Goal: Transaction & Acquisition: Purchase product/service

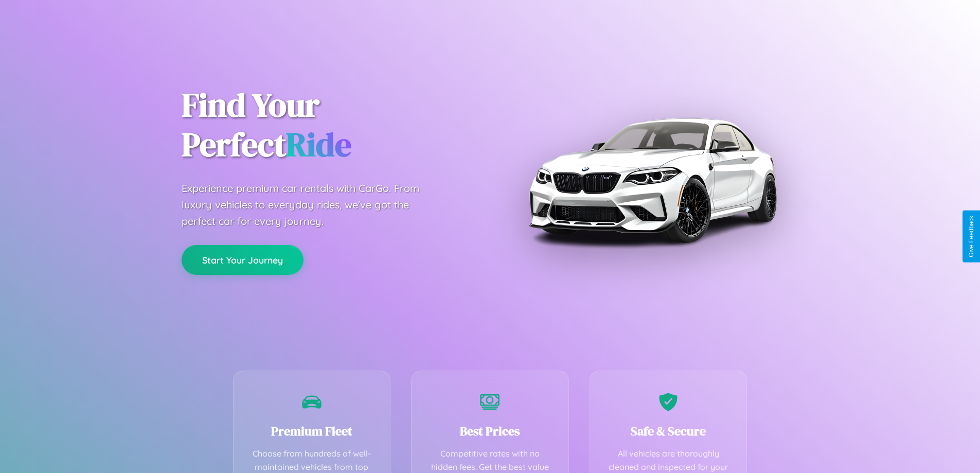
scroll to position [300, 0]
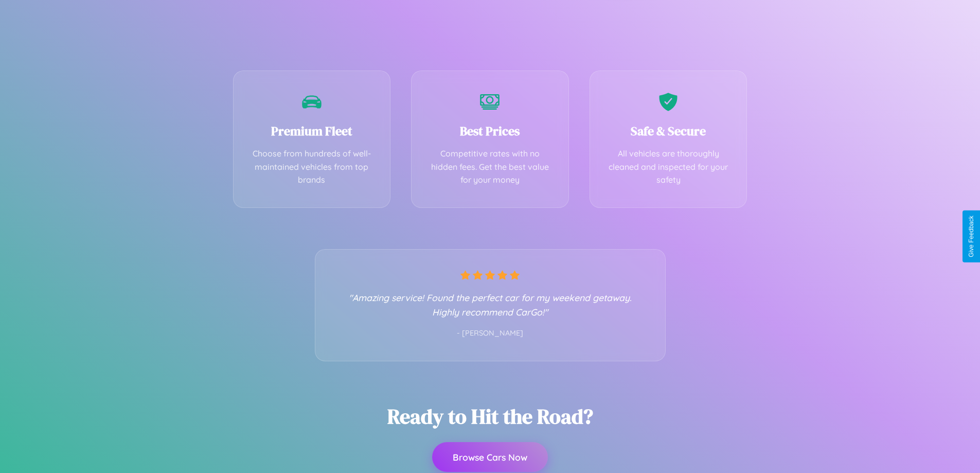
click at [490, 457] on button "Browse Cars Now" at bounding box center [490, 457] width 116 height 30
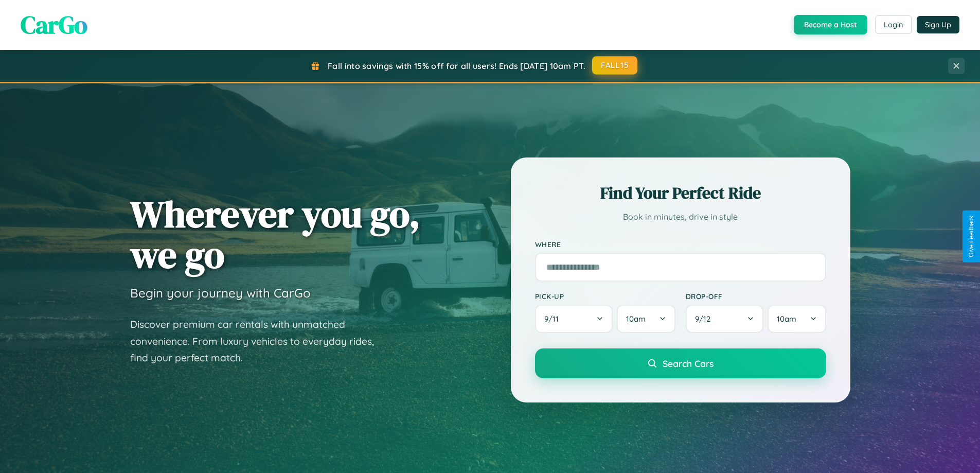
click at [615, 66] on button "FALL15" at bounding box center [614, 65] width 45 height 19
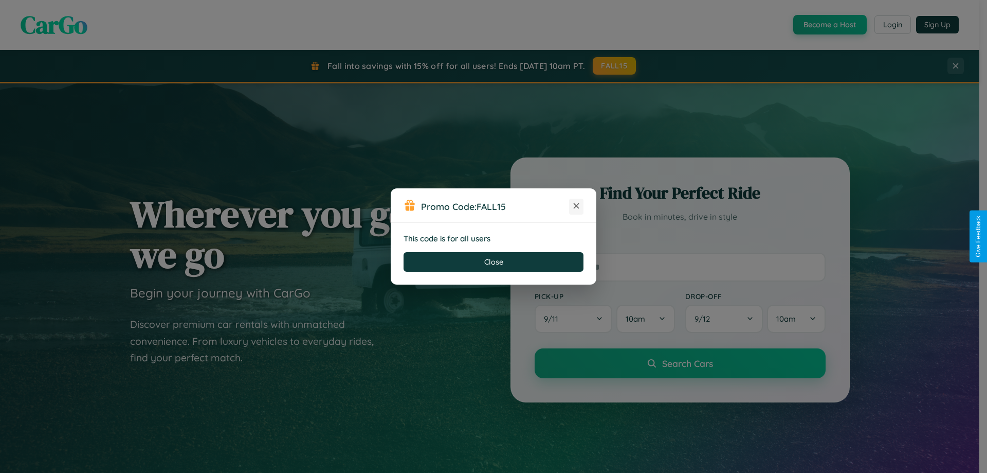
click at [576, 206] on icon at bounding box center [576, 206] width 10 height 10
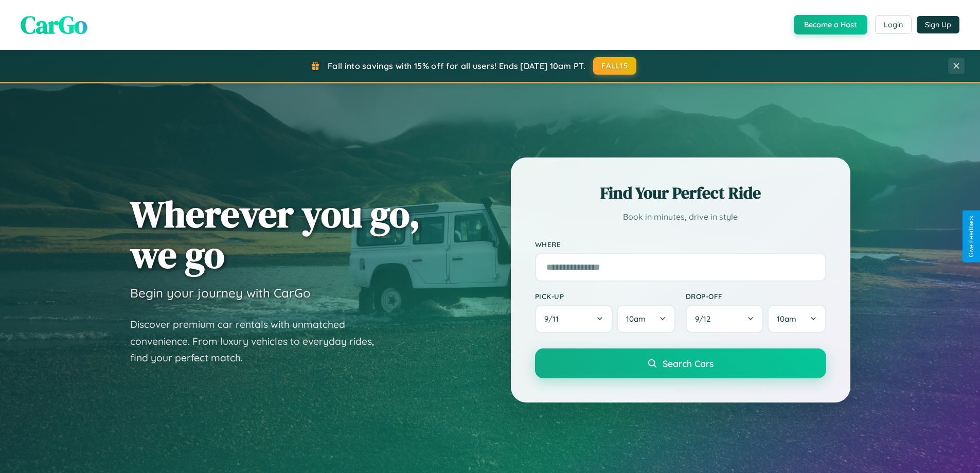
scroll to position [30, 0]
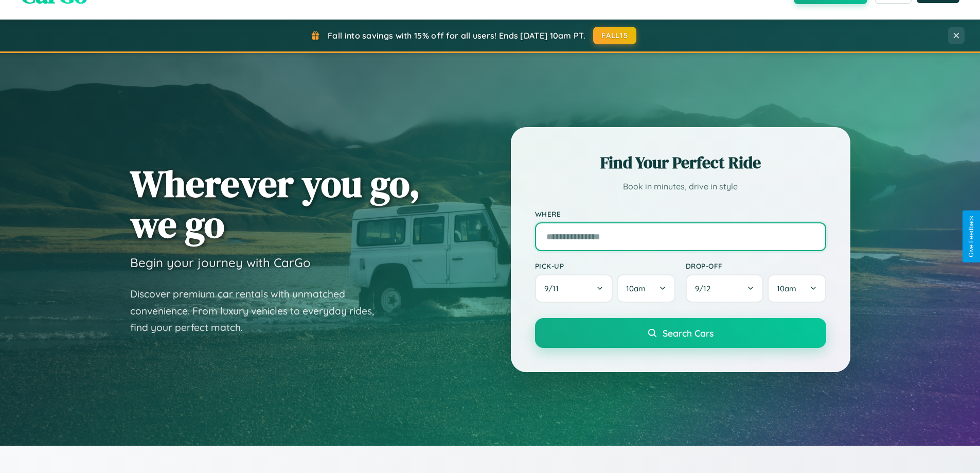
click at [680, 236] on input "text" at bounding box center [680, 236] width 291 height 29
type input "**********"
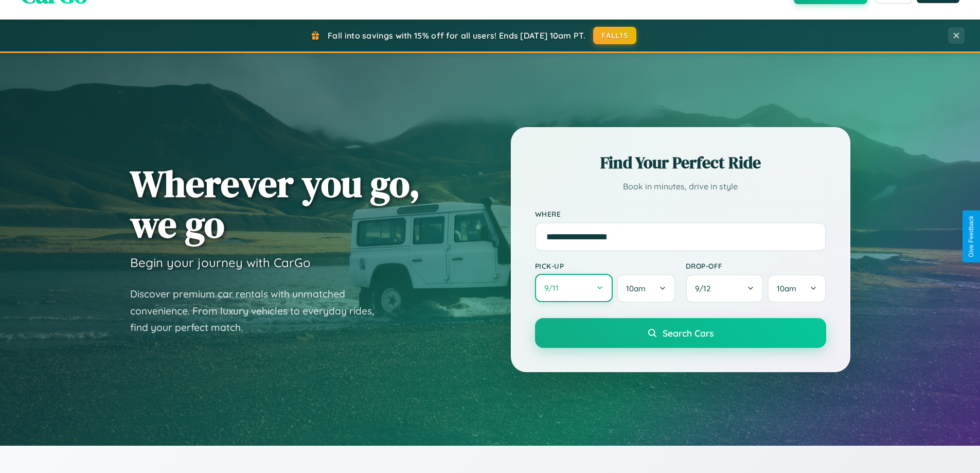
click at [573, 288] on button "9 / 11" at bounding box center [574, 288] width 78 height 28
select select "*"
select select "****"
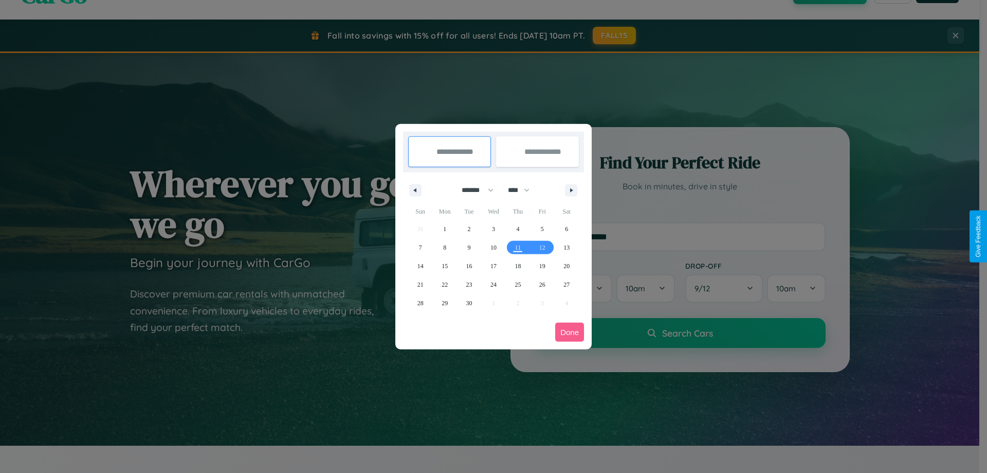
drag, startPoint x: 473, startPoint y: 190, endPoint x: 494, endPoint y: 206, distance: 26.3
click at [473, 190] on select "******* ******** ***** ***** *** **** **** ****** ********* ******* ******** **…" at bounding box center [476, 190] width 44 height 17
select select "*"
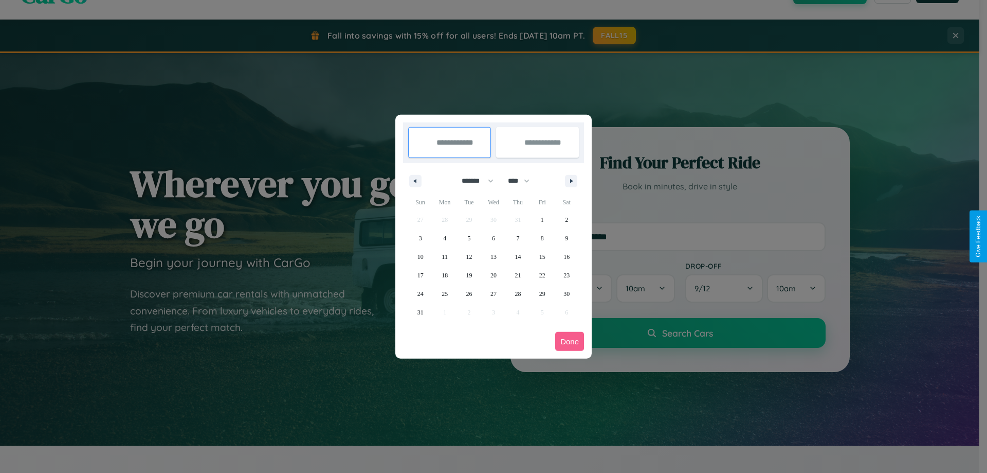
click at [523, 180] on select "**** **** **** **** **** **** **** **** **** **** **** **** **** **** **** ****…" at bounding box center [518, 180] width 31 height 17
select select "****"
click at [493, 256] on span "12" at bounding box center [494, 256] width 6 height 19
type input "**********"
click at [518, 256] on span "13" at bounding box center [518, 256] width 6 height 19
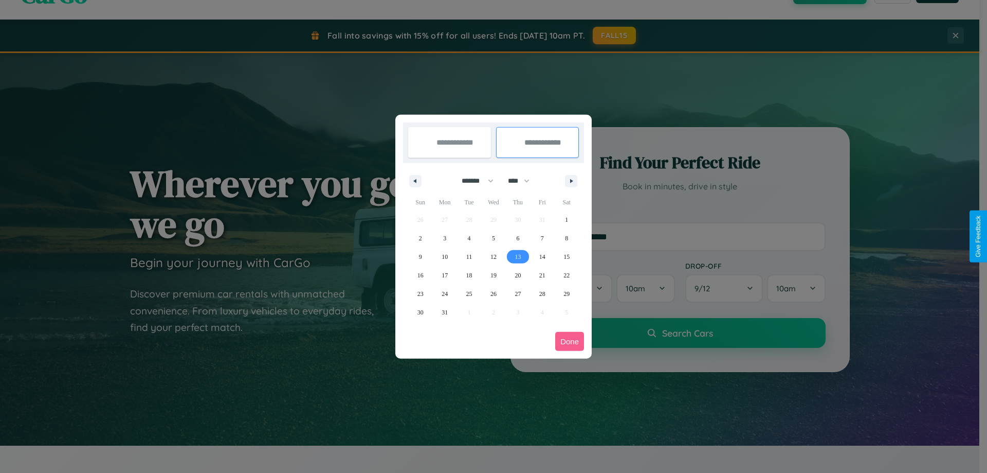
type input "**********"
click at [570, 341] on button "Done" at bounding box center [569, 341] width 29 height 19
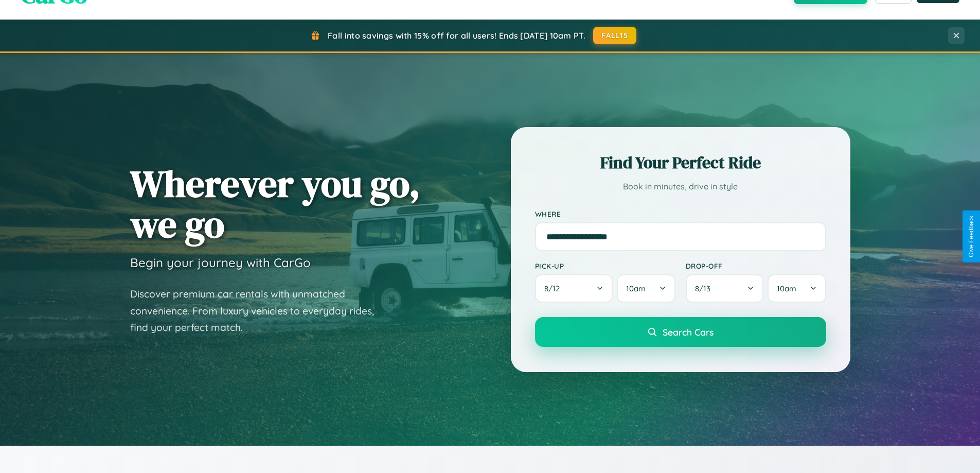
click at [680, 332] on span "Search Cars" at bounding box center [687, 331] width 51 height 11
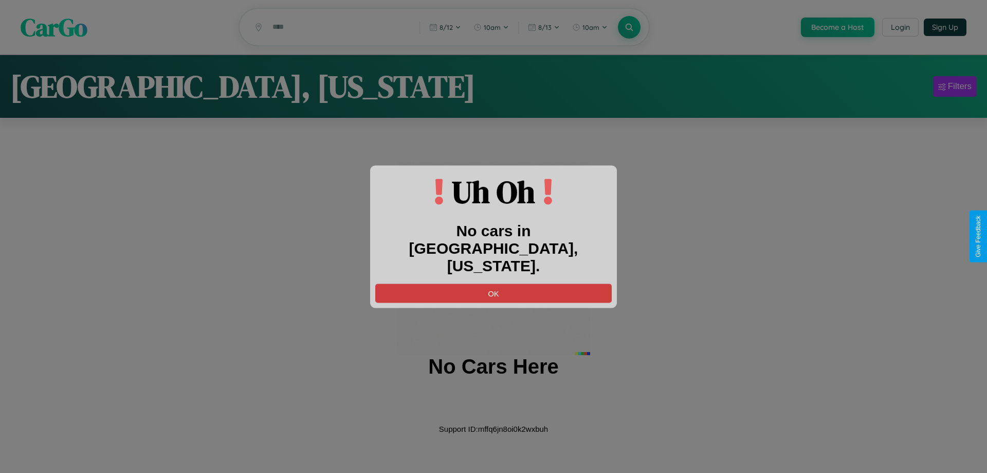
click at [494, 283] on button "OK" at bounding box center [493, 292] width 237 height 19
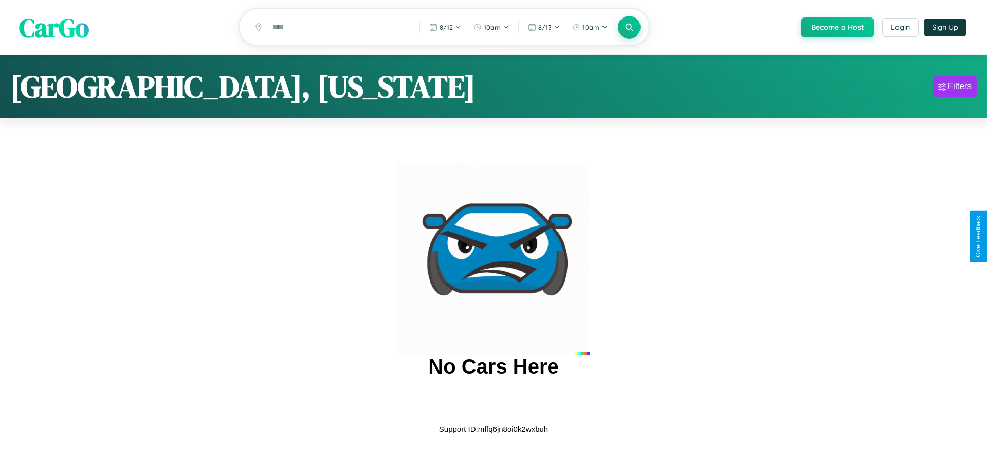
click at [54, 28] on span "CarGo" at bounding box center [54, 26] width 70 height 35
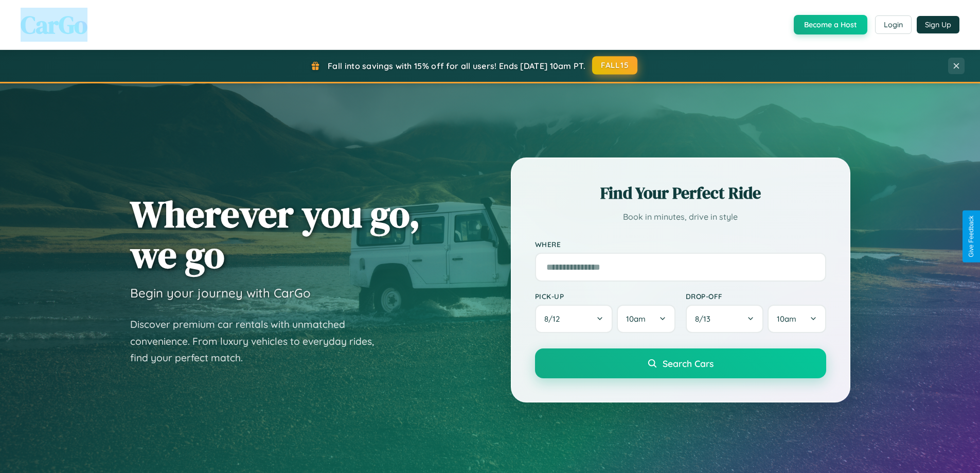
click at [615, 65] on button "FALL15" at bounding box center [614, 65] width 45 height 19
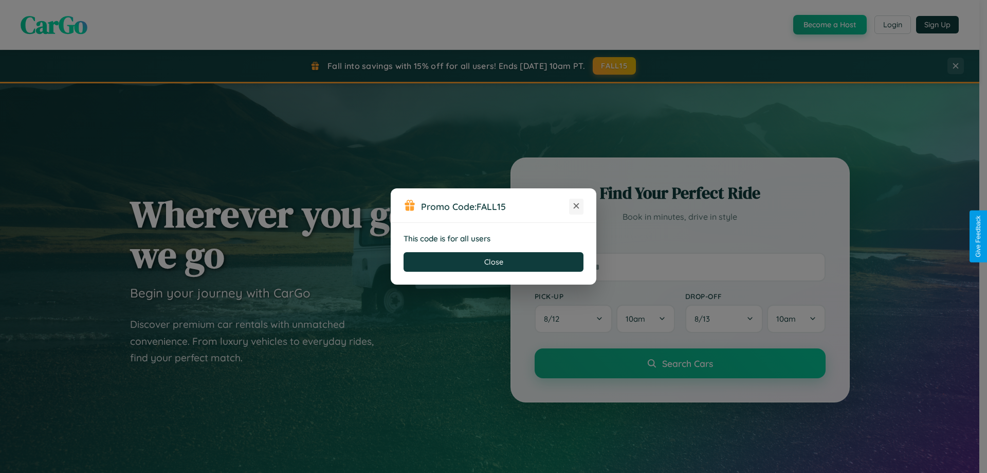
click at [576, 206] on icon at bounding box center [576, 206] width 10 height 10
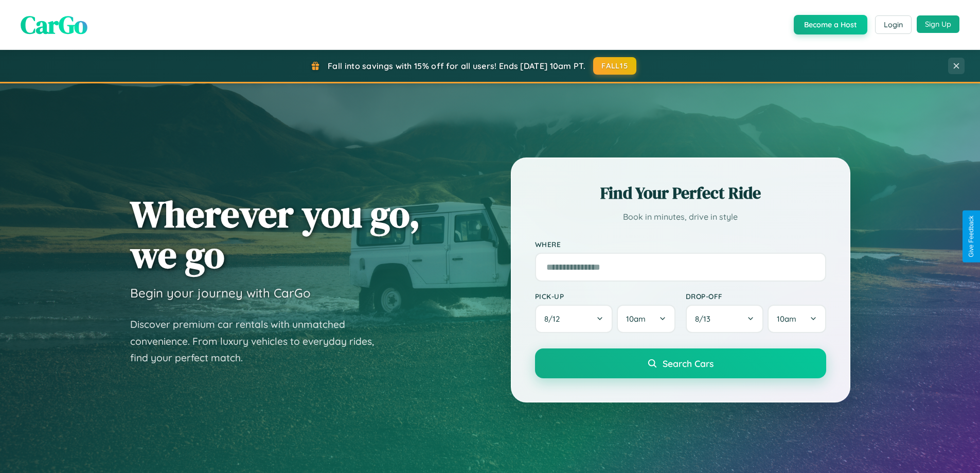
click at [937, 24] on button "Sign Up" at bounding box center [937, 23] width 43 height 17
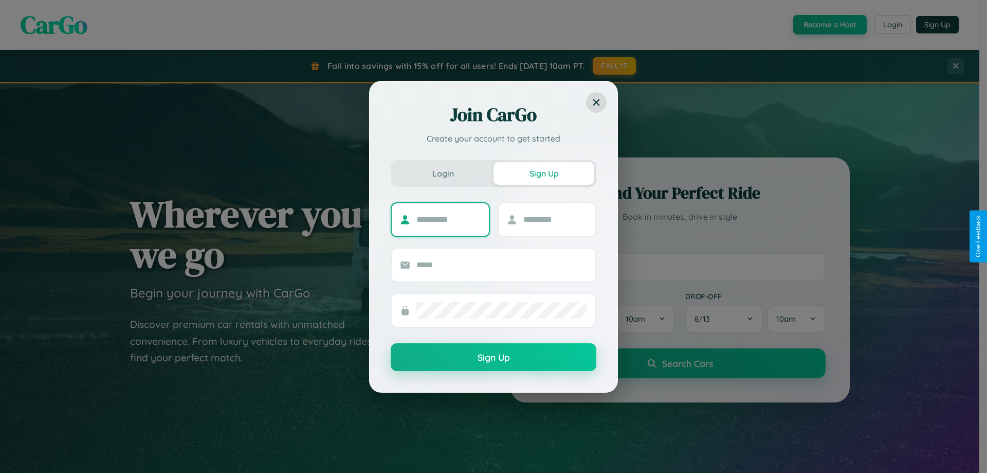
click at [448, 219] on input "text" at bounding box center [449, 219] width 64 height 16
type input "********"
click at [555, 219] on input "text" at bounding box center [555, 219] width 64 height 16
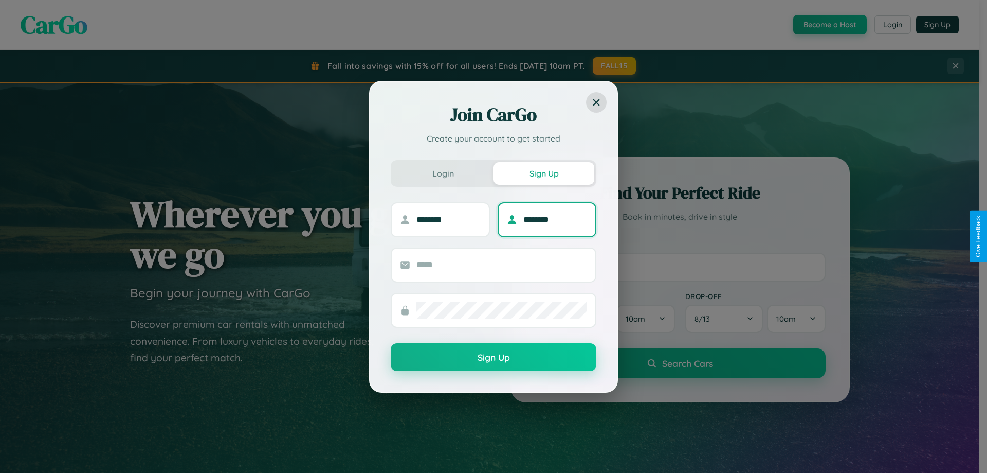
type input "********"
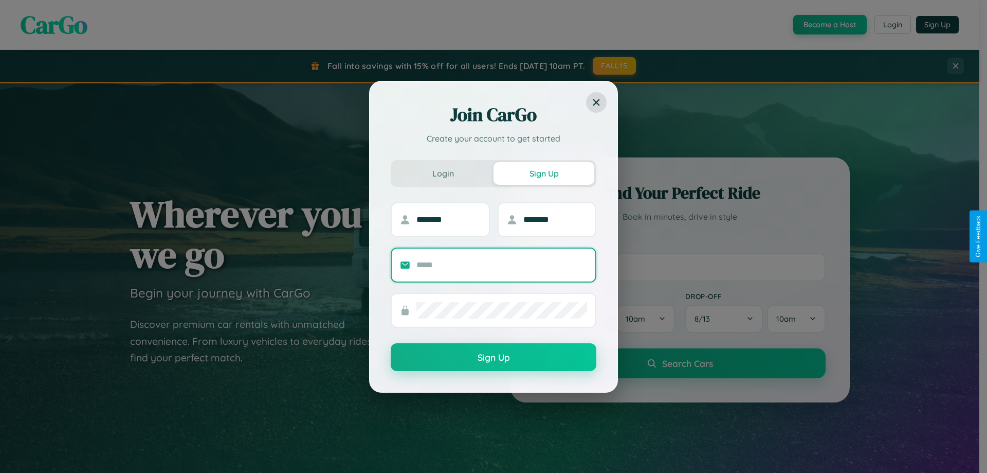
click at [502, 264] on input "text" at bounding box center [502, 265] width 171 height 16
type input "**********"
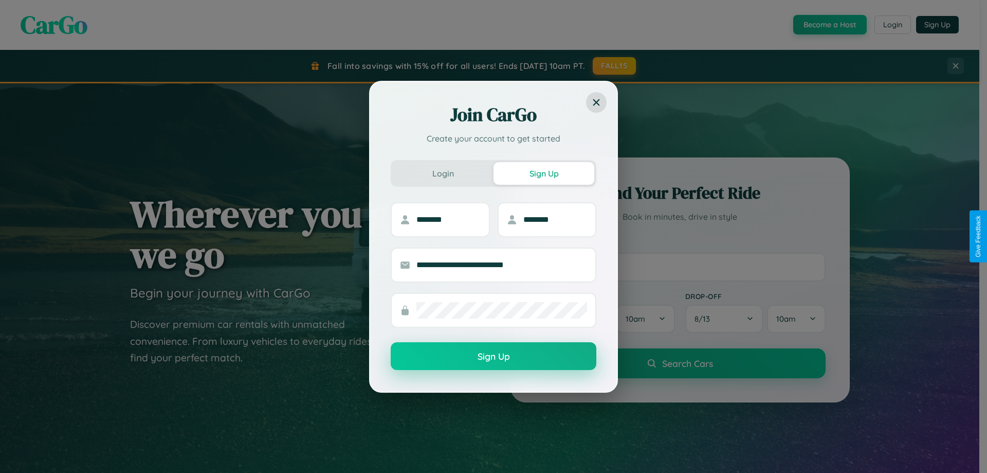
click at [494, 356] on button "Sign Up" at bounding box center [494, 356] width 206 height 28
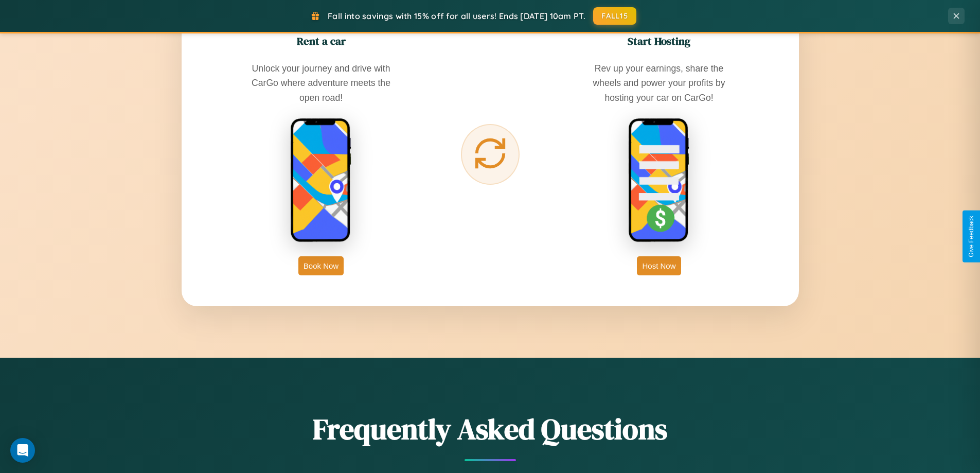
scroll to position [1652, 0]
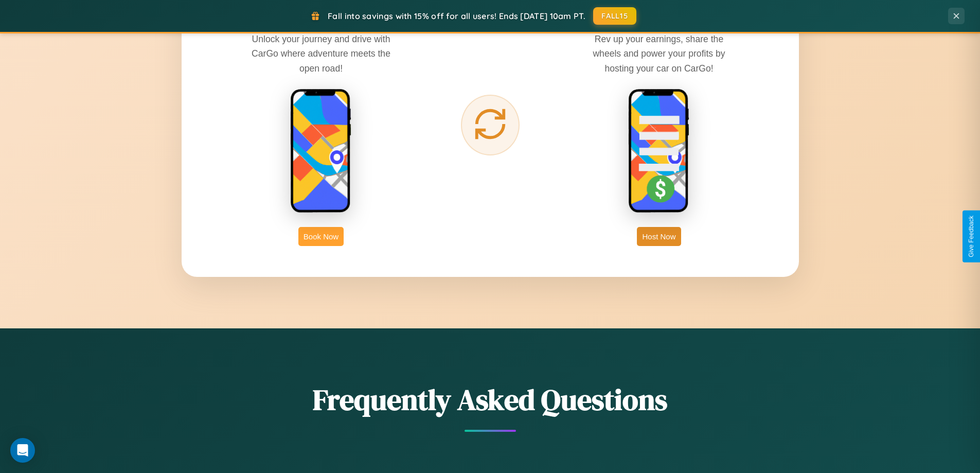
click at [321, 236] on button "Book Now" at bounding box center [320, 236] width 45 height 19
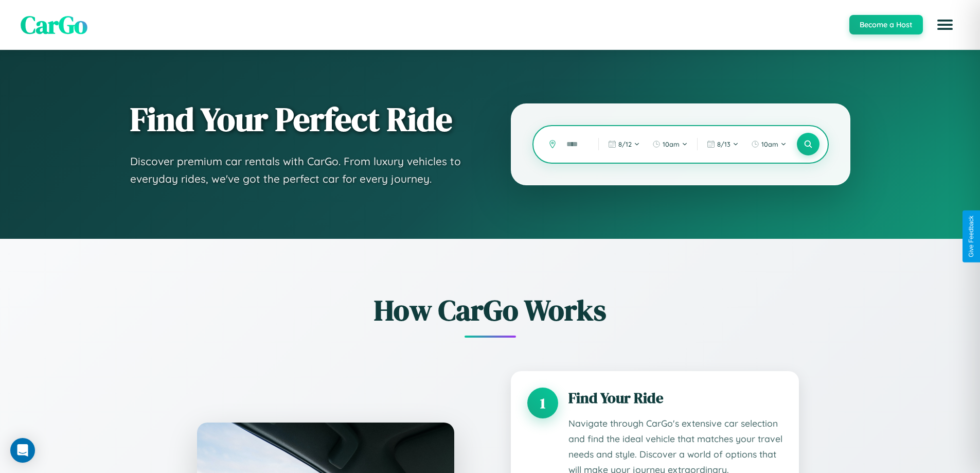
click at [574, 144] on input "text" at bounding box center [574, 144] width 27 height 18
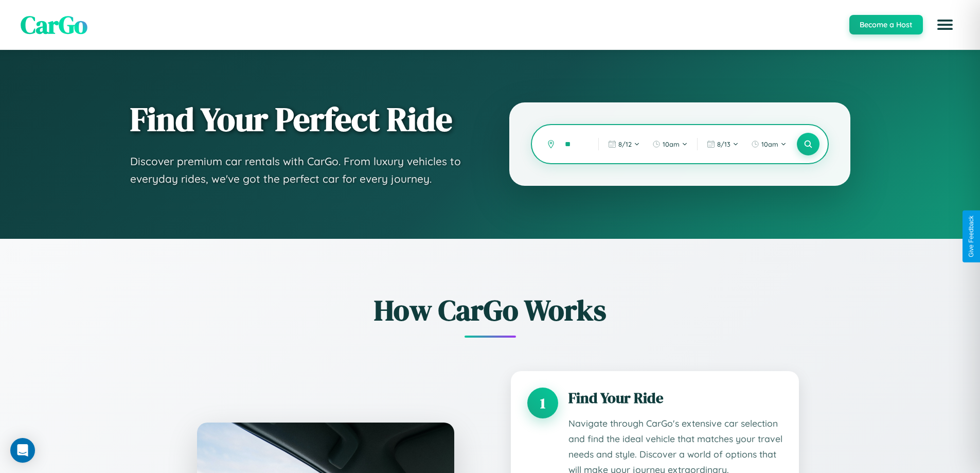
type input "*"
type input "********"
click at [807, 144] on icon at bounding box center [808, 144] width 10 height 10
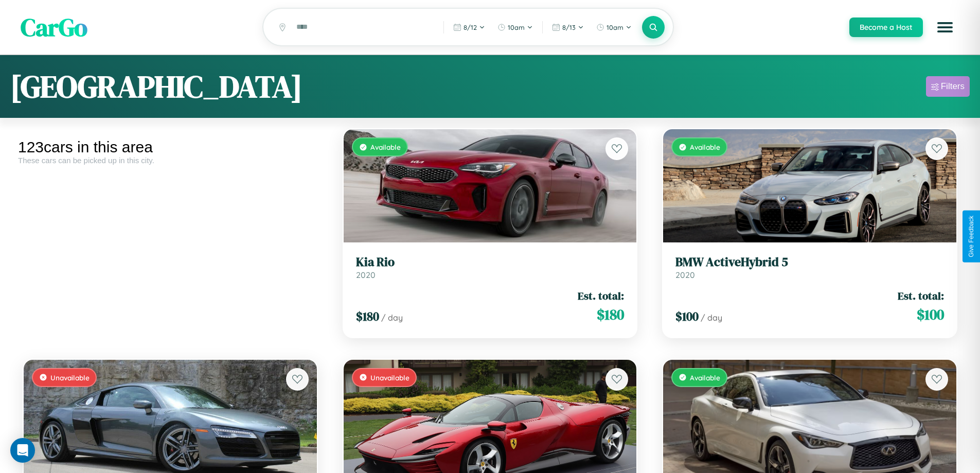
click at [947, 88] on div "Filters" at bounding box center [952, 86] width 24 height 10
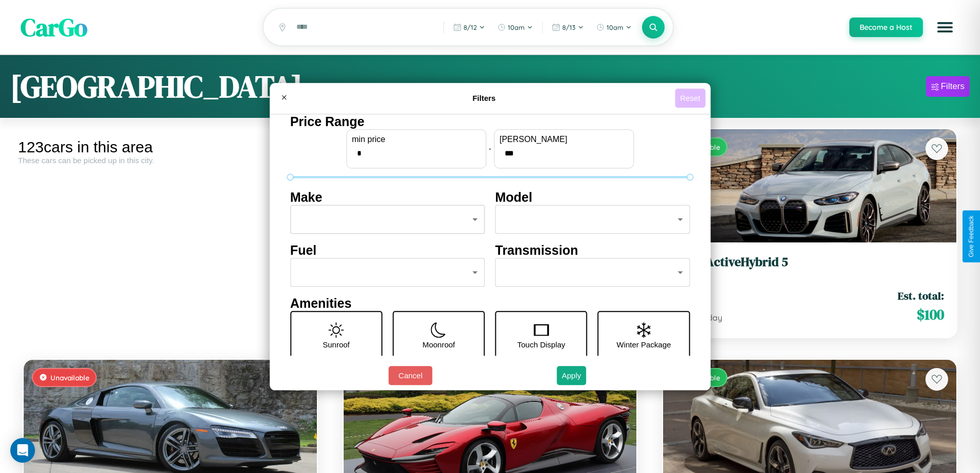
click at [691, 98] on button "Reset" at bounding box center [690, 97] width 30 height 19
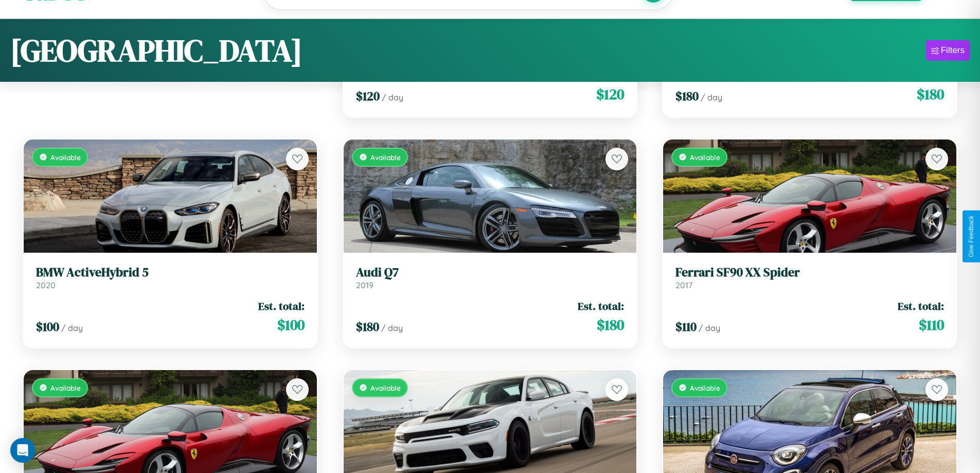
scroll to position [1296, 0]
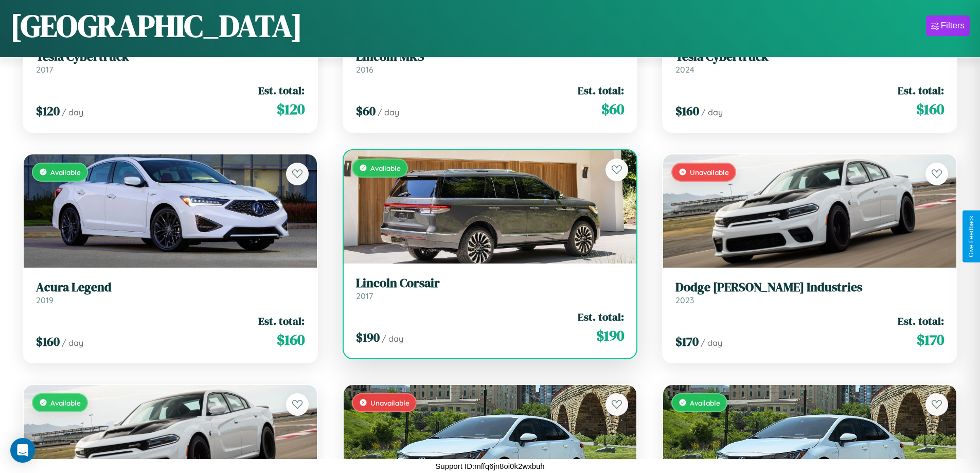
click at [485, 292] on link "Lincoln Corsair 2017" at bounding box center [490, 288] width 268 height 25
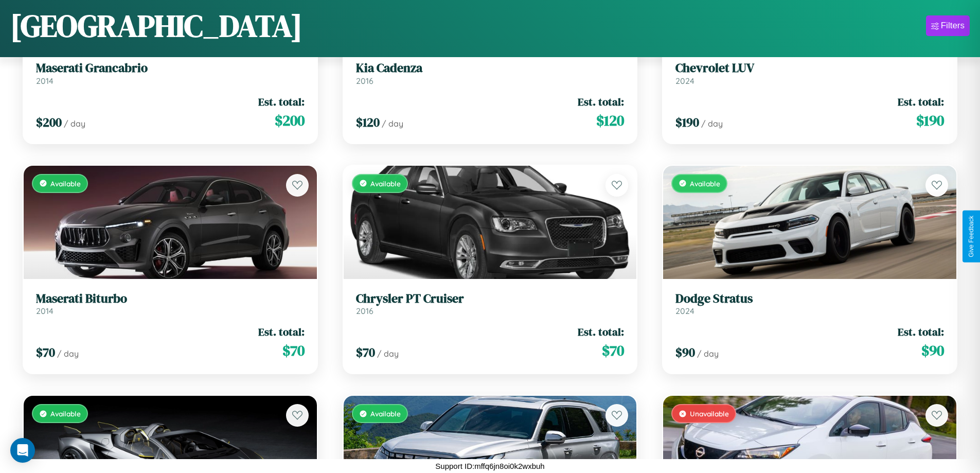
scroll to position [3829, 0]
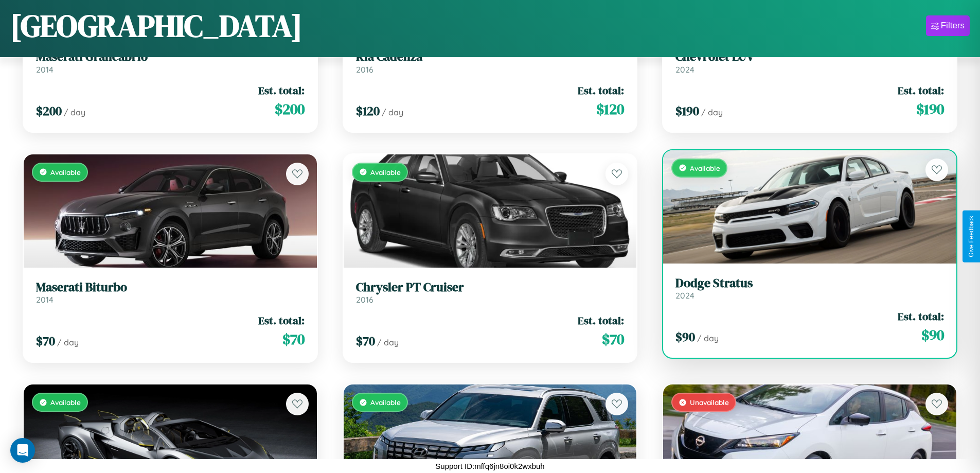
click at [803, 206] on div "Available" at bounding box center [809, 206] width 293 height 113
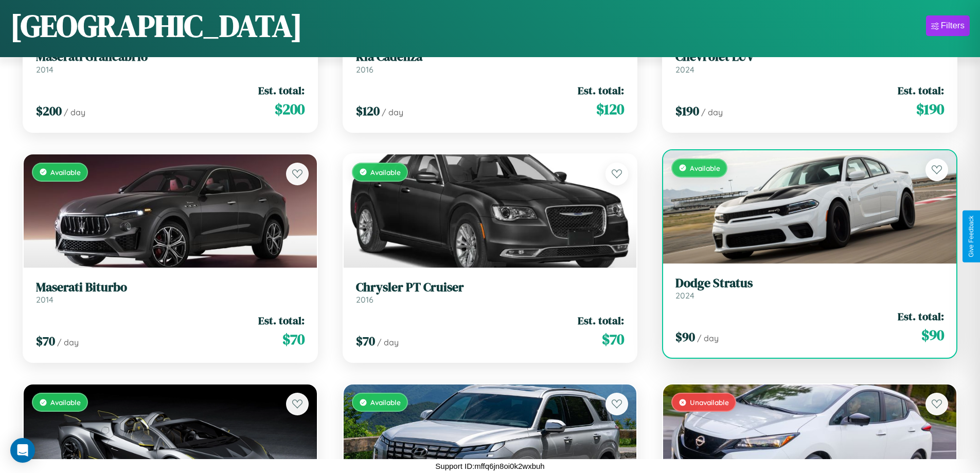
click at [803, 206] on div "Available" at bounding box center [809, 206] width 293 height 113
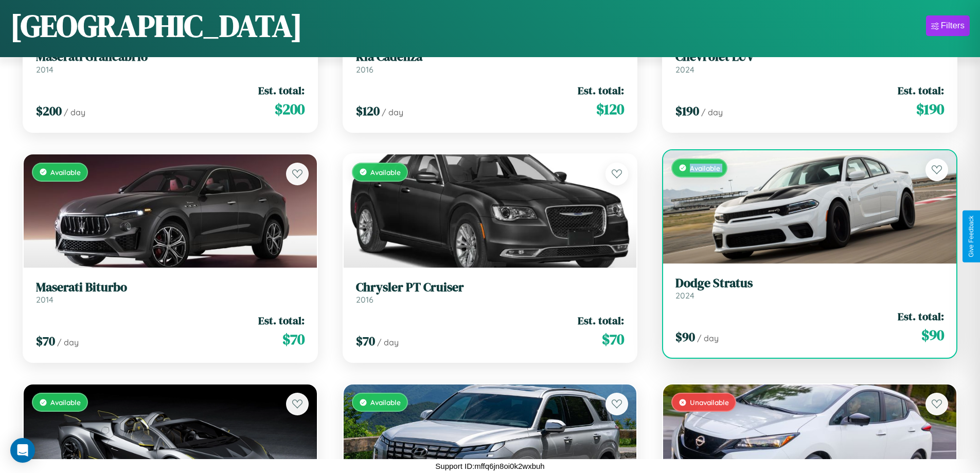
click at [803, 206] on div "Available" at bounding box center [809, 206] width 293 height 113
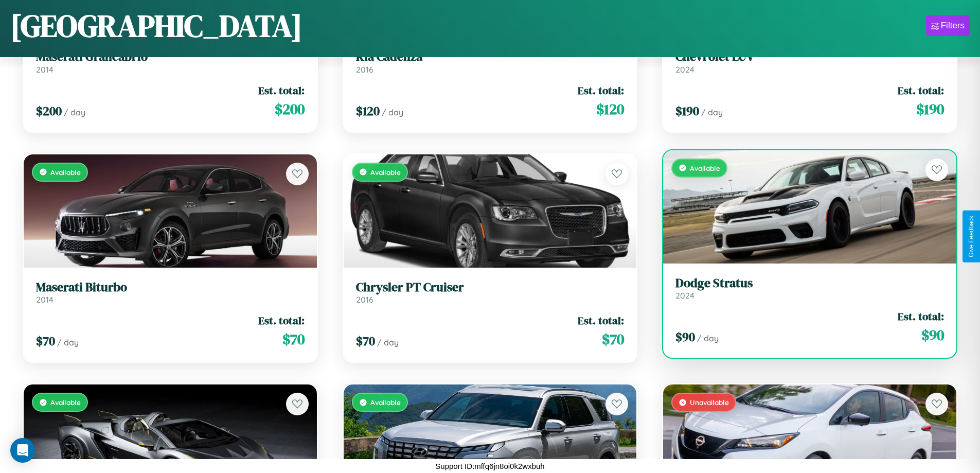
click at [803, 206] on div "Available" at bounding box center [809, 206] width 293 height 113
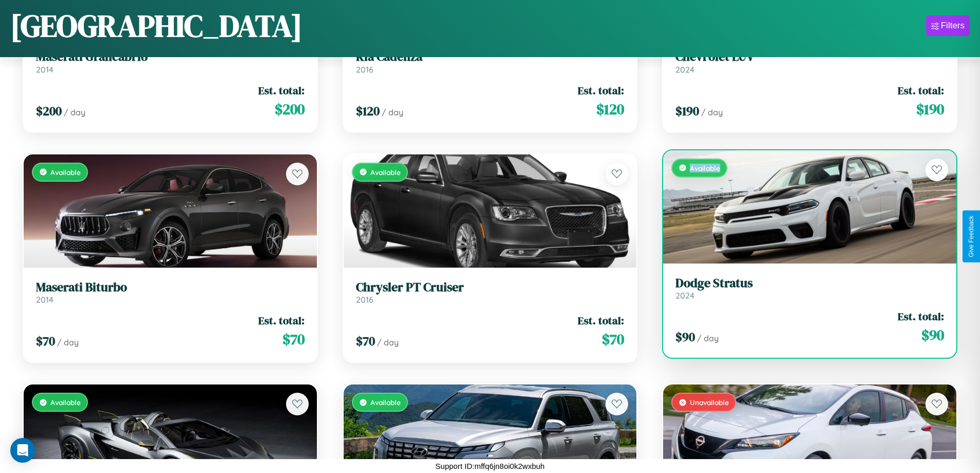
click at [803, 206] on div "Available" at bounding box center [809, 206] width 293 height 113
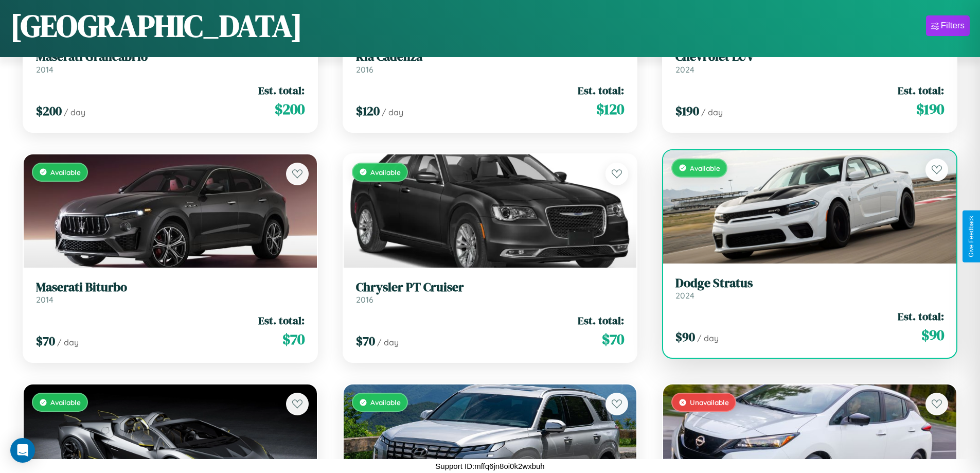
click at [803, 287] on h3 "Dodge Stratus" at bounding box center [809, 283] width 268 height 15
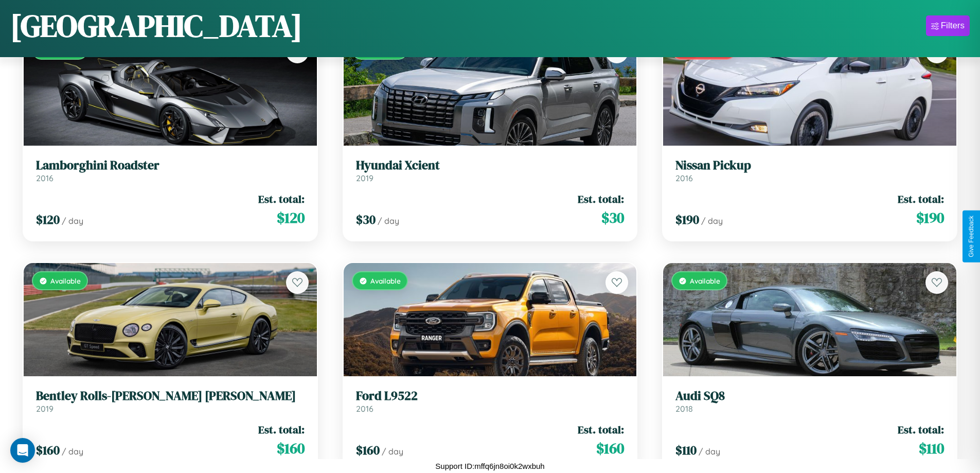
scroll to position [5901, 0]
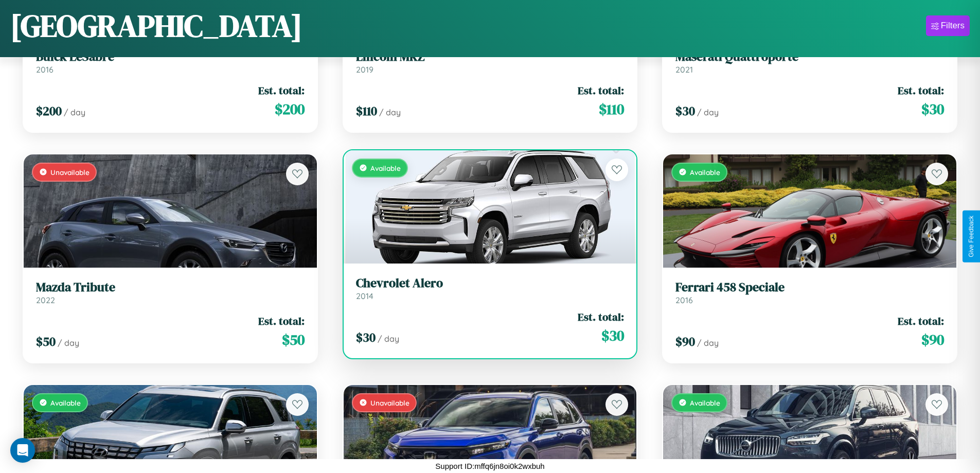
click at [485, 291] on h3 "Chevrolet Alero" at bounding box center [490, 283] width 268 height 15
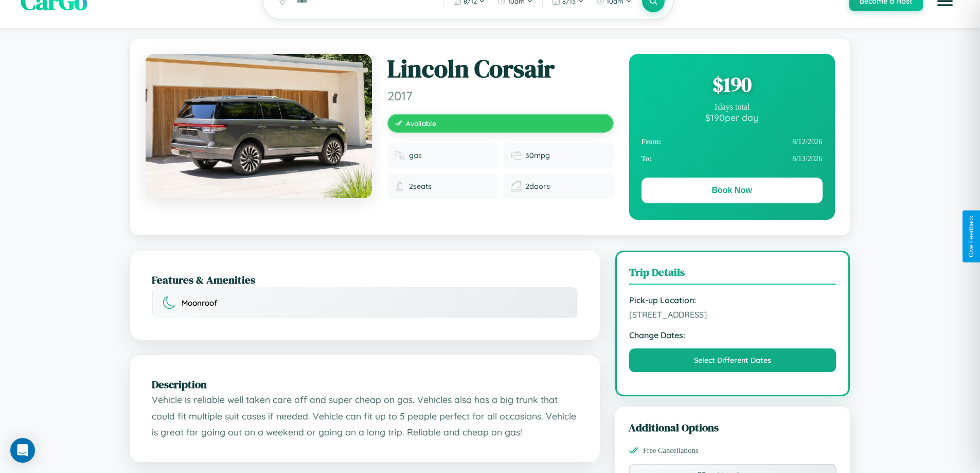
scroll to position [267, 0]
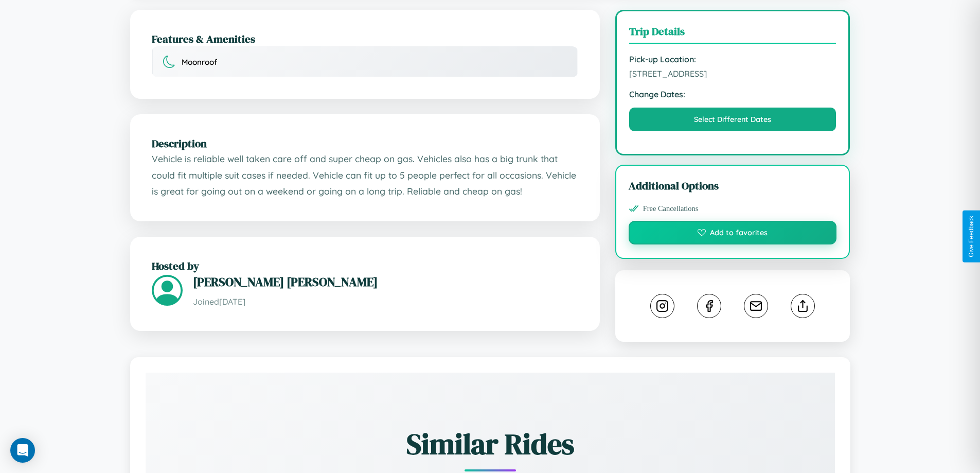
click at [732, 236] on button "Add to favorites" at bounding box center [732, 233] width 208 height 24
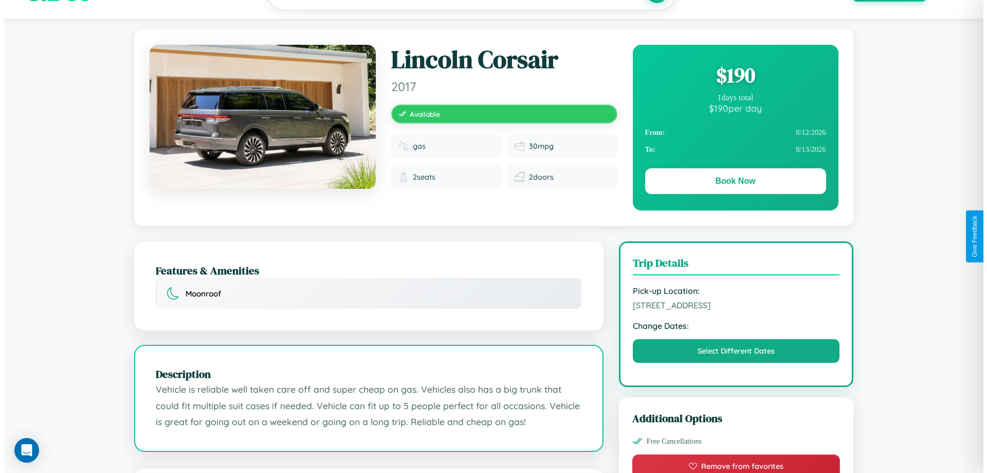
scroll to position [0, 0]
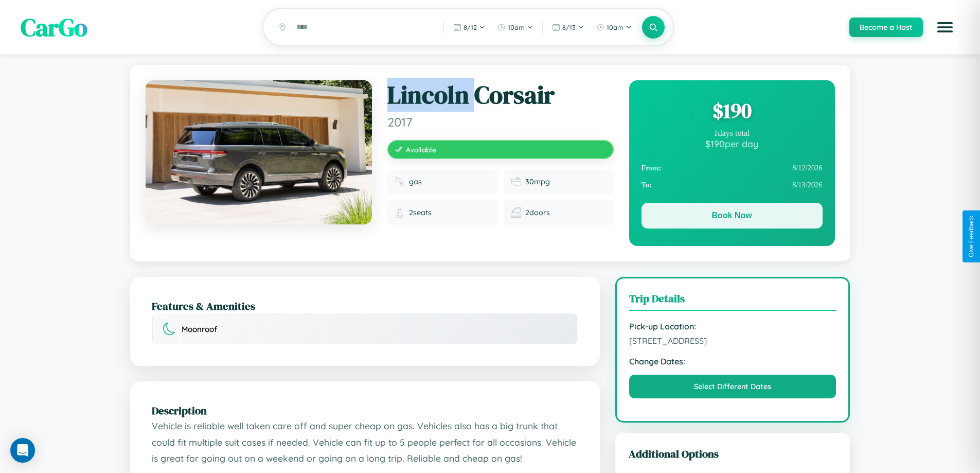
click at [731, 217] on button "Book Now" at bounding box center [731, 216] width 181 height 26
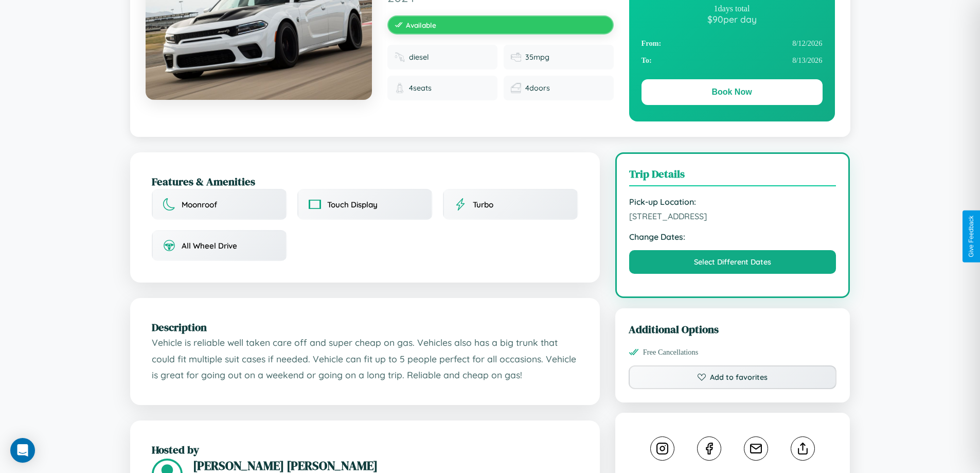
scroll to position [248, 0]
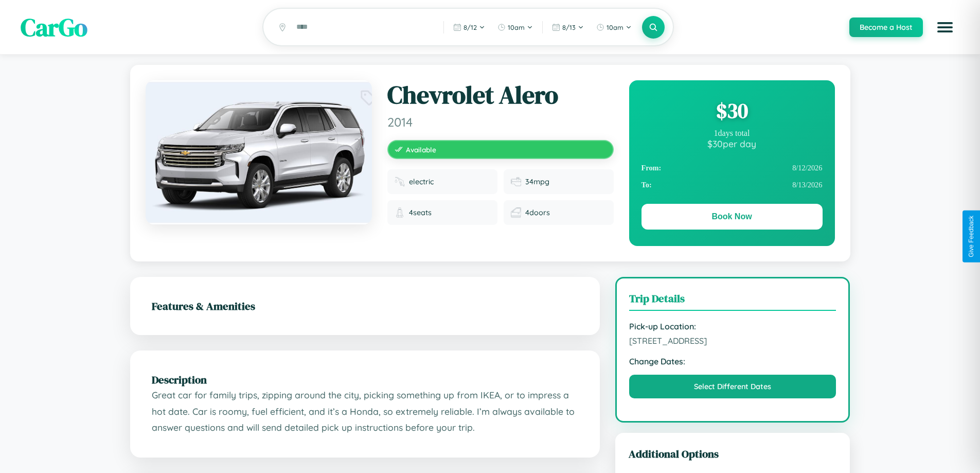
scroll to position [106, 0]
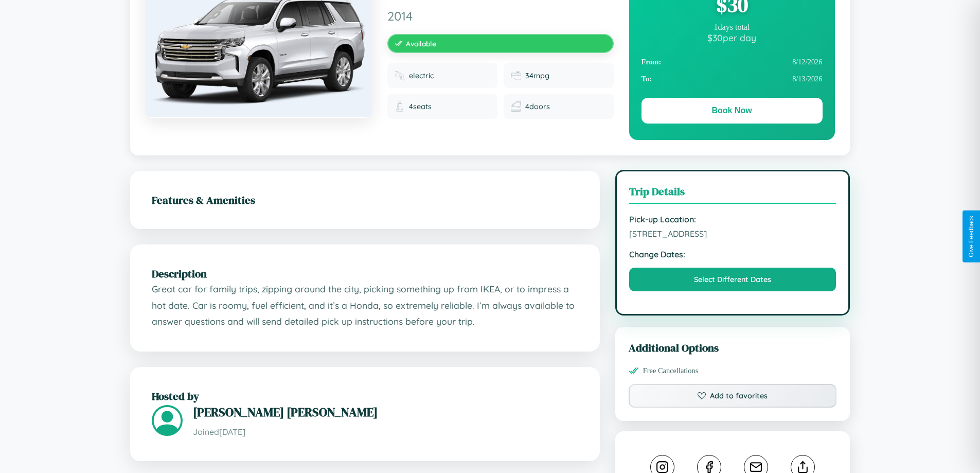
click at [732, 235] on span "1973 Main Street Yokohama 61205 Japan" at bounding box center [732, 233] width 207 height 10
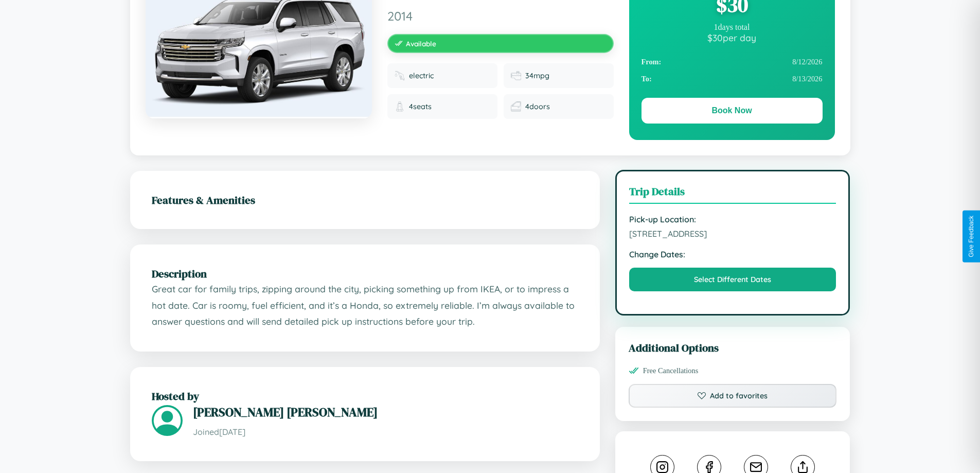
click at [732, 235] on span "1973 Main Street Yokohama 61205 Japan" at bounding box center [732, 233] width 207 height 10
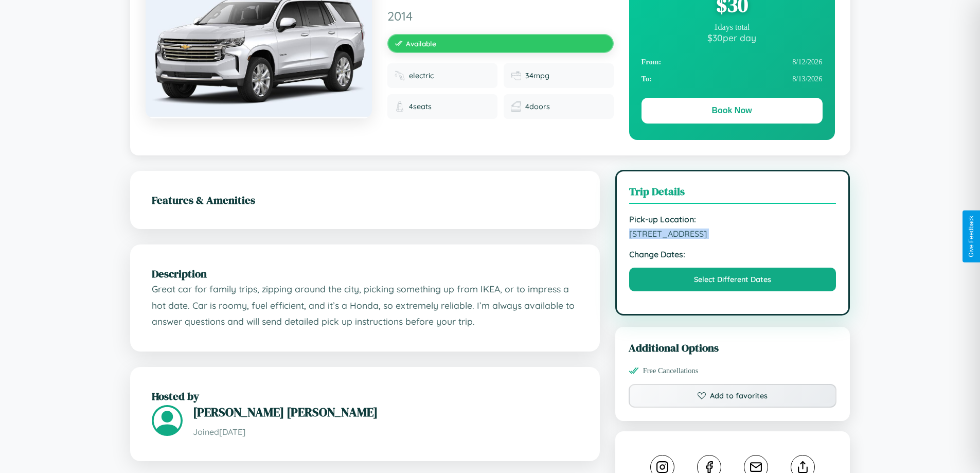
click at [732, 235] on span "1973 Main Street Yokohama 61205 Japan" at bounding box center [732, 233] width 207 height 10
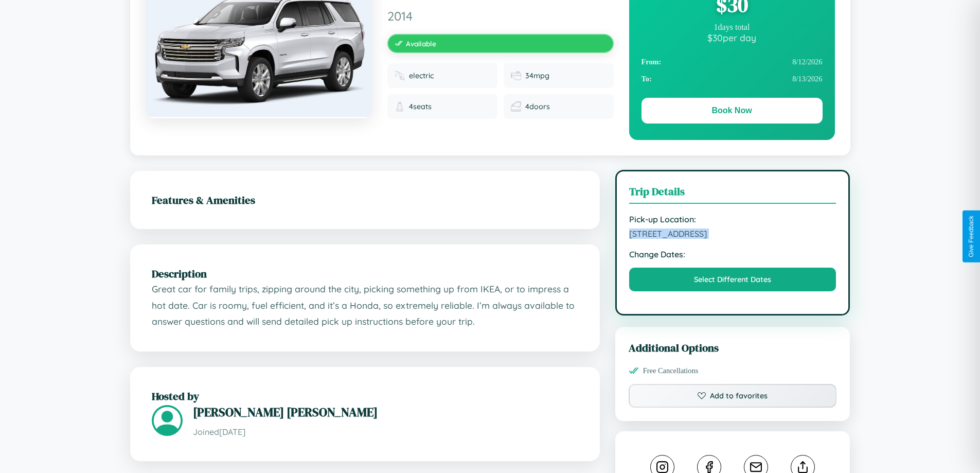
click at [732, 235] on span "1973 Main Street Yokohama 61205 Japan" at bounding box center [732, 233] width 207 height 10
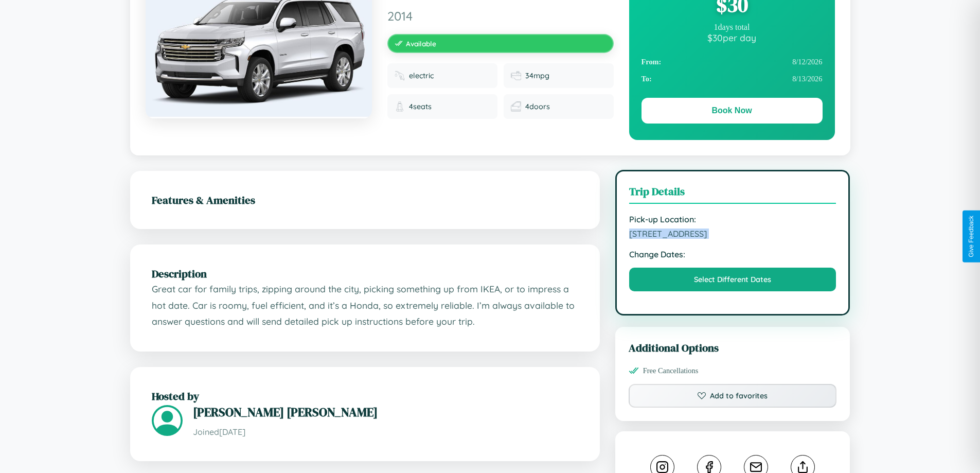
click at [732, 235] on span "1973 Main Street Yokohama 61205 Japan" at bounding box center [732, 233] width 207 height 10
